Goal: Task Accomplishment & Management: Complete application form

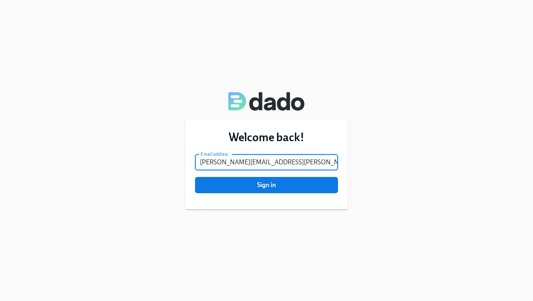
type input "[PERSON_NAME][EMAIL_ADDRESS][PERSON_NAME][DOMAIN_NAME]"
click at [267, 185] on button "Sign in" at bounding box center [266, 185] width 143 height 16
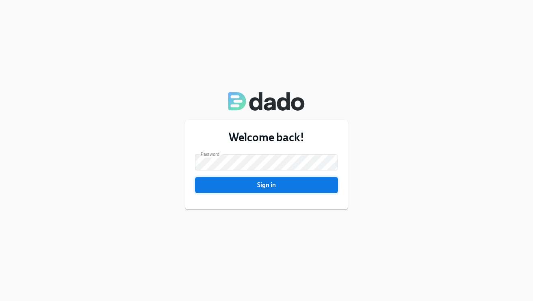
click at [280, 187] on span "Sign in" at bounding box center [267, 185] width 132 height 8
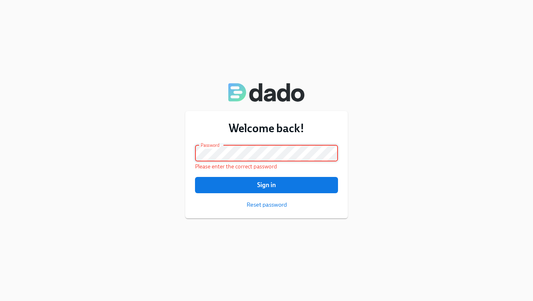
click at [282, 199] on form "Email address [PERSON_NAME][EMAIL_ADDRESS][PERSON_NAME][DOMAIN_NAME] Email addr…" at bounding box center [266, 176] width 143 height 63
click at [273, 208] on span "Reset password" at bounding box center [267, 204] width 40 height 8
click at [262, 204] on span "Reset password" at bounding box center [267, 204] width 40 height 8
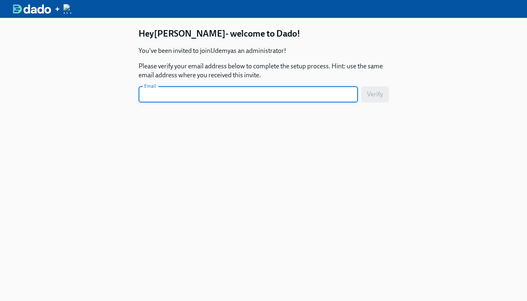
type input "w"
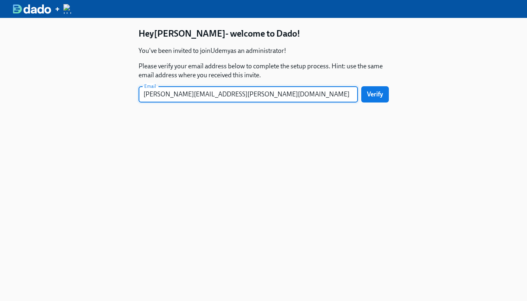
type input "[PERSON_NAME][EMAIL_ADDRESS][PERSON_NAME][DOMAIN_NAME]"
click at [375, 94] on button "Verify" at bounding box center [375, 94] width 28 height 16
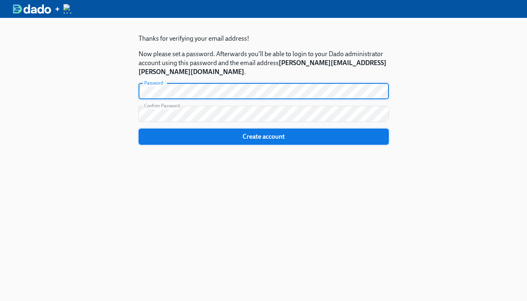
click at [211, 132] on span "Create account" at bounding box center [263, 136] width 239 height 8
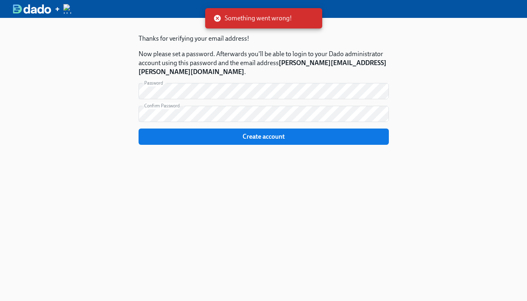
click at [264, 17] on span "Something went wrong!" at bounding box center [252, 18] width 78 height 9
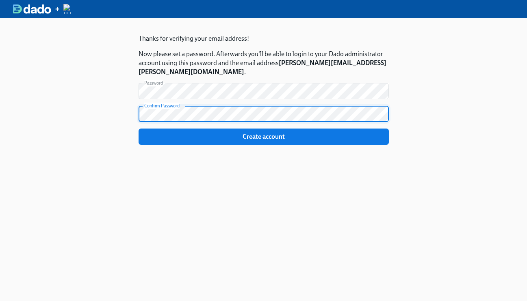
click at [272, 132] on span "Create account" at bounding box center [263, 136] width 239 height 8
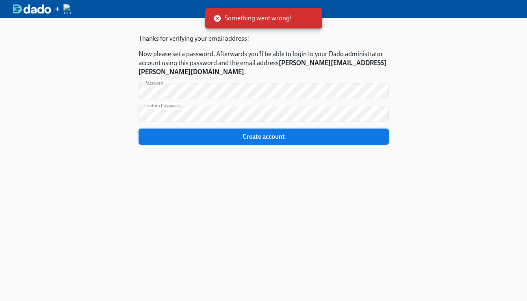
click at [224, 132] on span "Create account" at bounding box center [263, 136] width 239 height 8
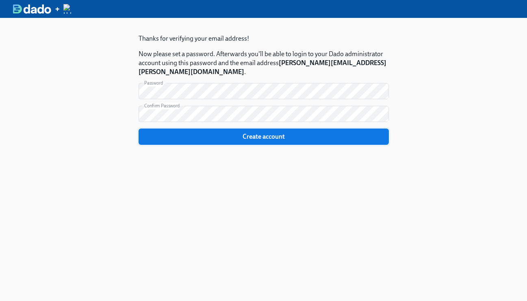
click at [226, 132] on span "Create account" at bounding box center [263, 136] width 239 height 8
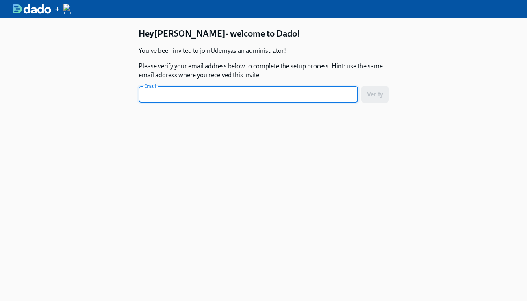
click at [194, 93] on input "text" at bounding box center [248, 94] width 219 height 16
type input "sar"
type input "[PERSON_NAME][EMAIL_ADDRESS][PERSON_NAME][DOMAIN_NAME]"
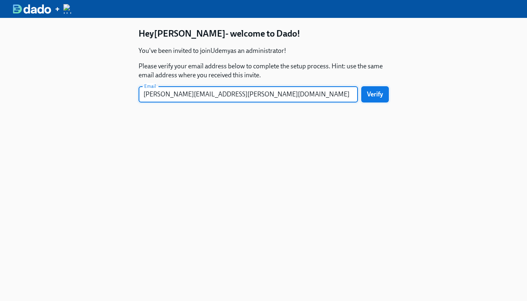
click at [375, 95] on span "Verify" at bounding box center [375, 94] width 16 height 8
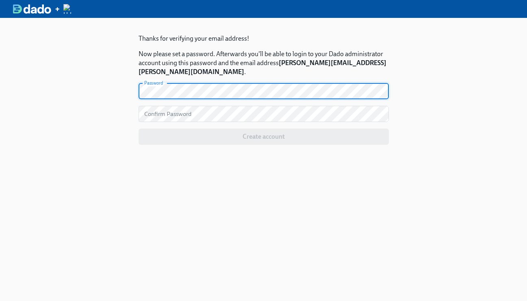
click at [229, 91] on form "Password Password Confirm Password Confirm Password Create account" at bounding box center [264, 114] width 250 height 62
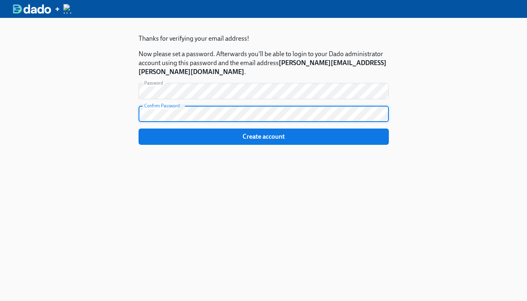
click at [263, 128] on button "Create account" at bounding box center [264, 136] width 250 height 16
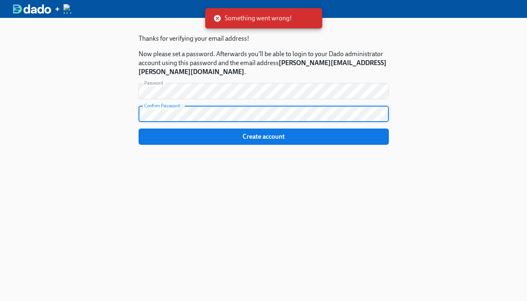
click at [239, 18] on span "Something went wrong!" at bounding box center [252, 18] width 78 height 9
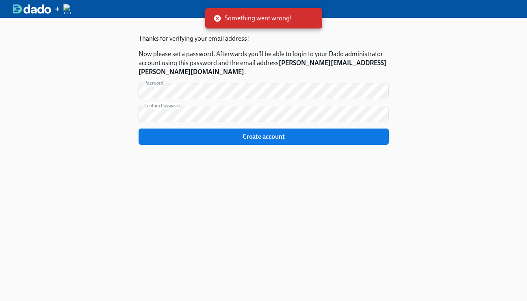
click at [218, 19] on icon at bounding box center [217, 18] width 8 height 8
click at [292, 23] on div "Something went wrong!" at bounding box center [263, 18] width 117 height 20
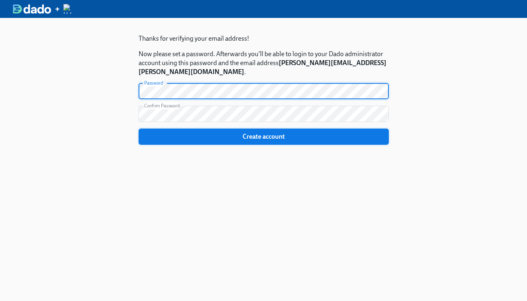
click at [260, 132] on span "Create account" at bounding box center [263, 136] width 239 height 8
